Goal: Task Accomplishment & Management: Manage account settings

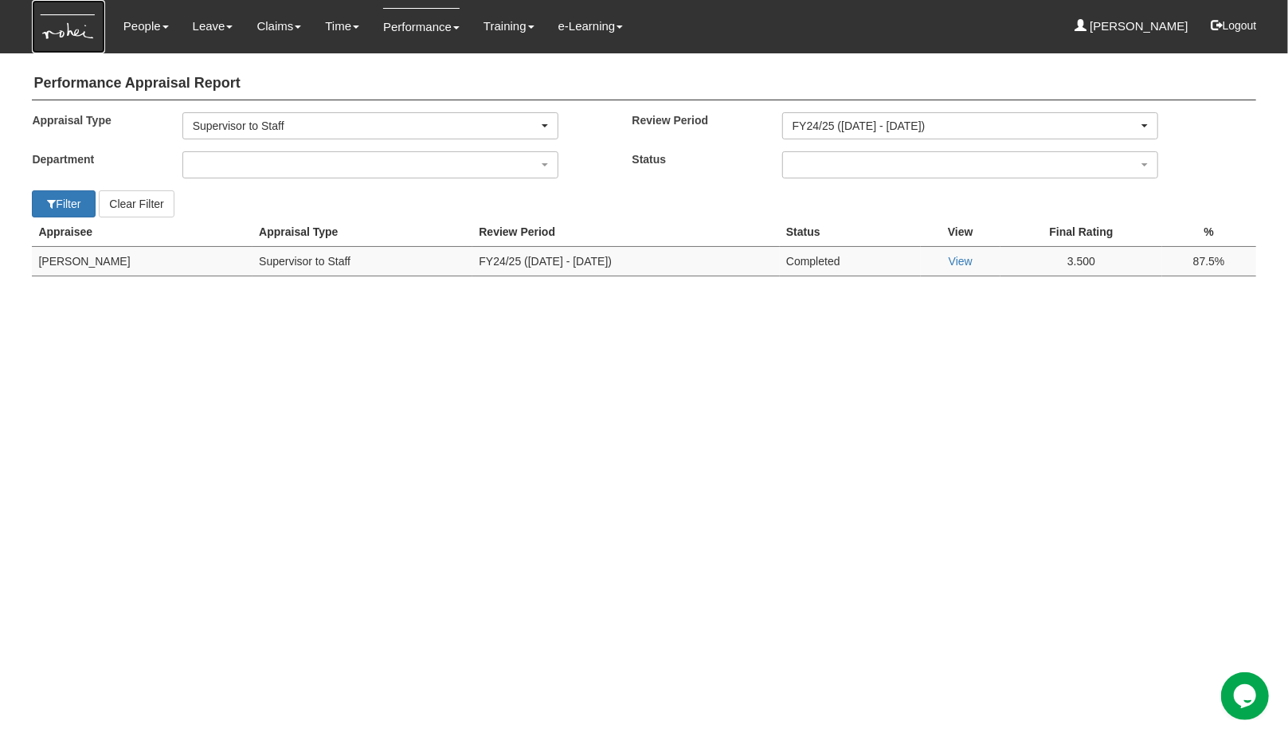
click at [71, 32] on img at bounding box center [68, 26] width 72 height 53
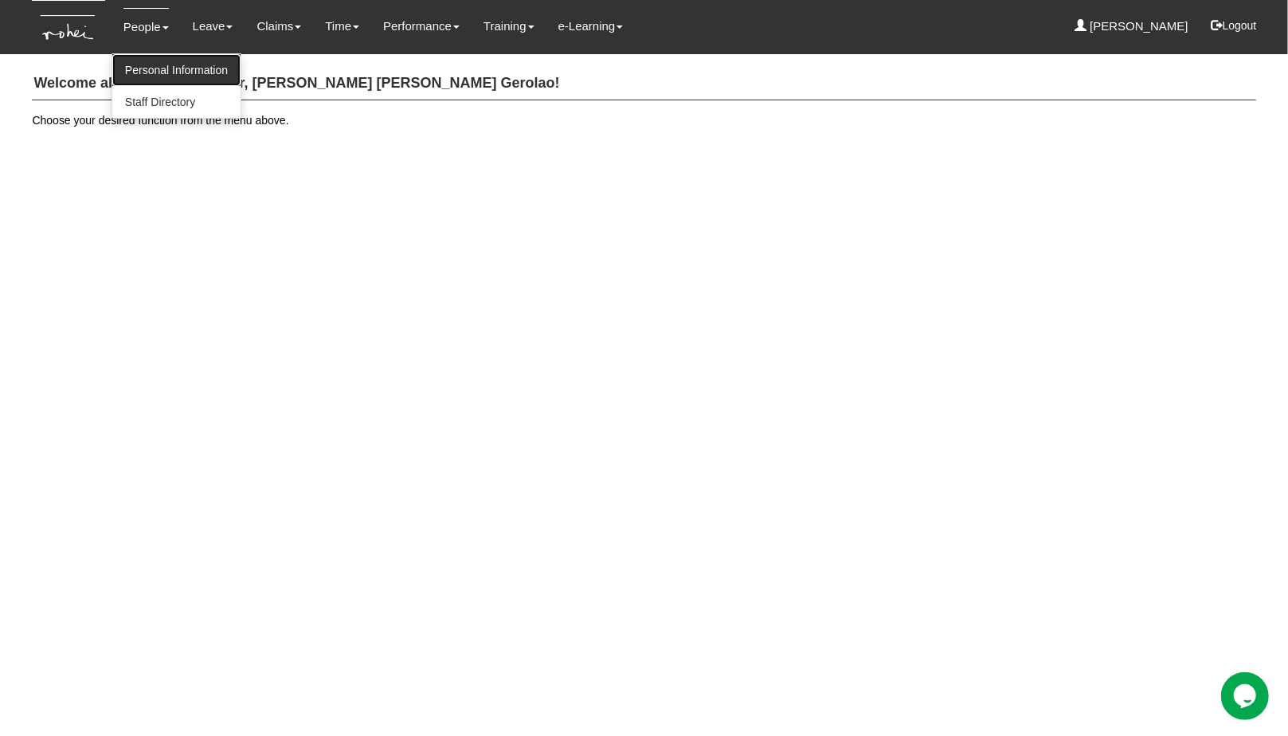
click at [152, 65] on link "Personal Information" at bounding box center [176, 70] width 128 height 32
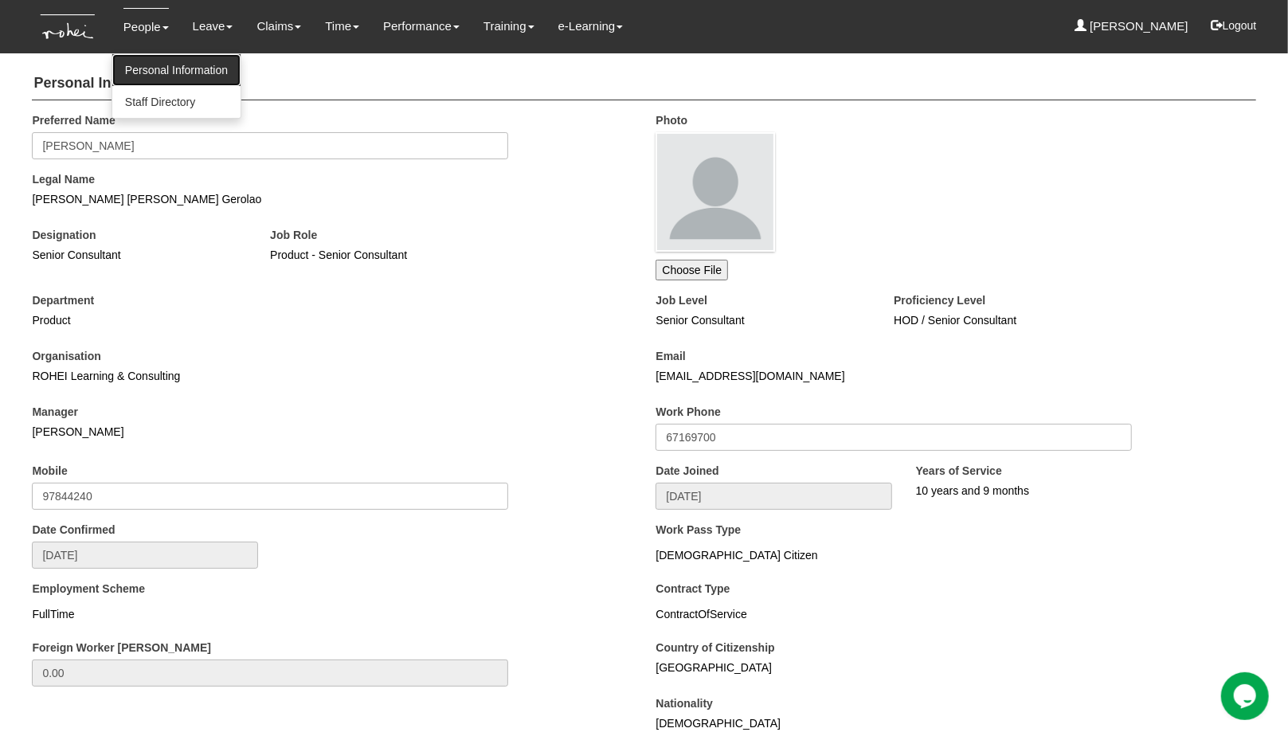
click at [166, 72] on link "Personal Information" at bounding box center [176, 70] width 128 height 32
click at [932, 164] on div "Remove Image Choose File" at bounding box center [956, 206] width 600 height 148
